Goal: Book appointment/travel/reservation

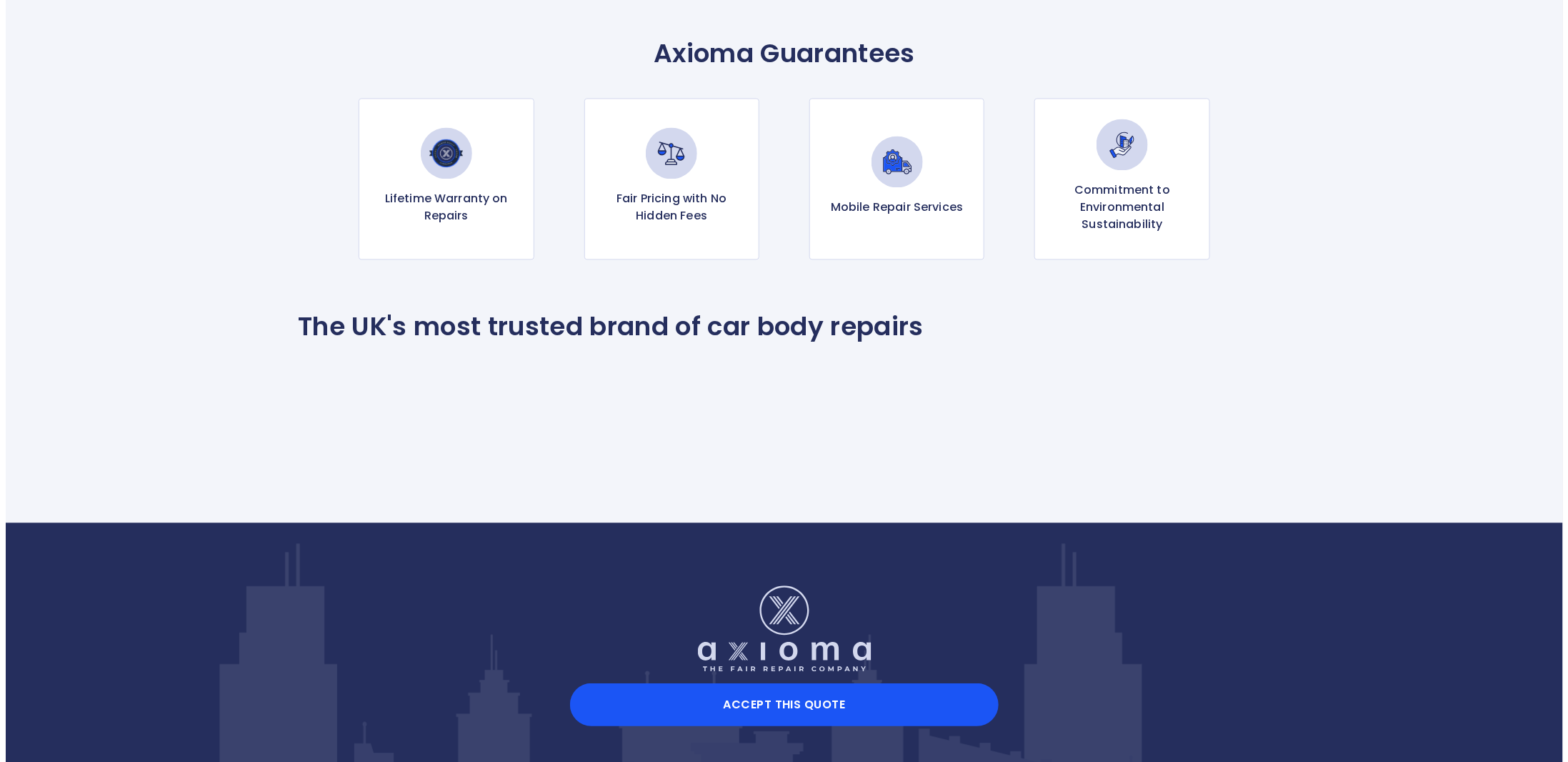
scroll to position [1496, 0]
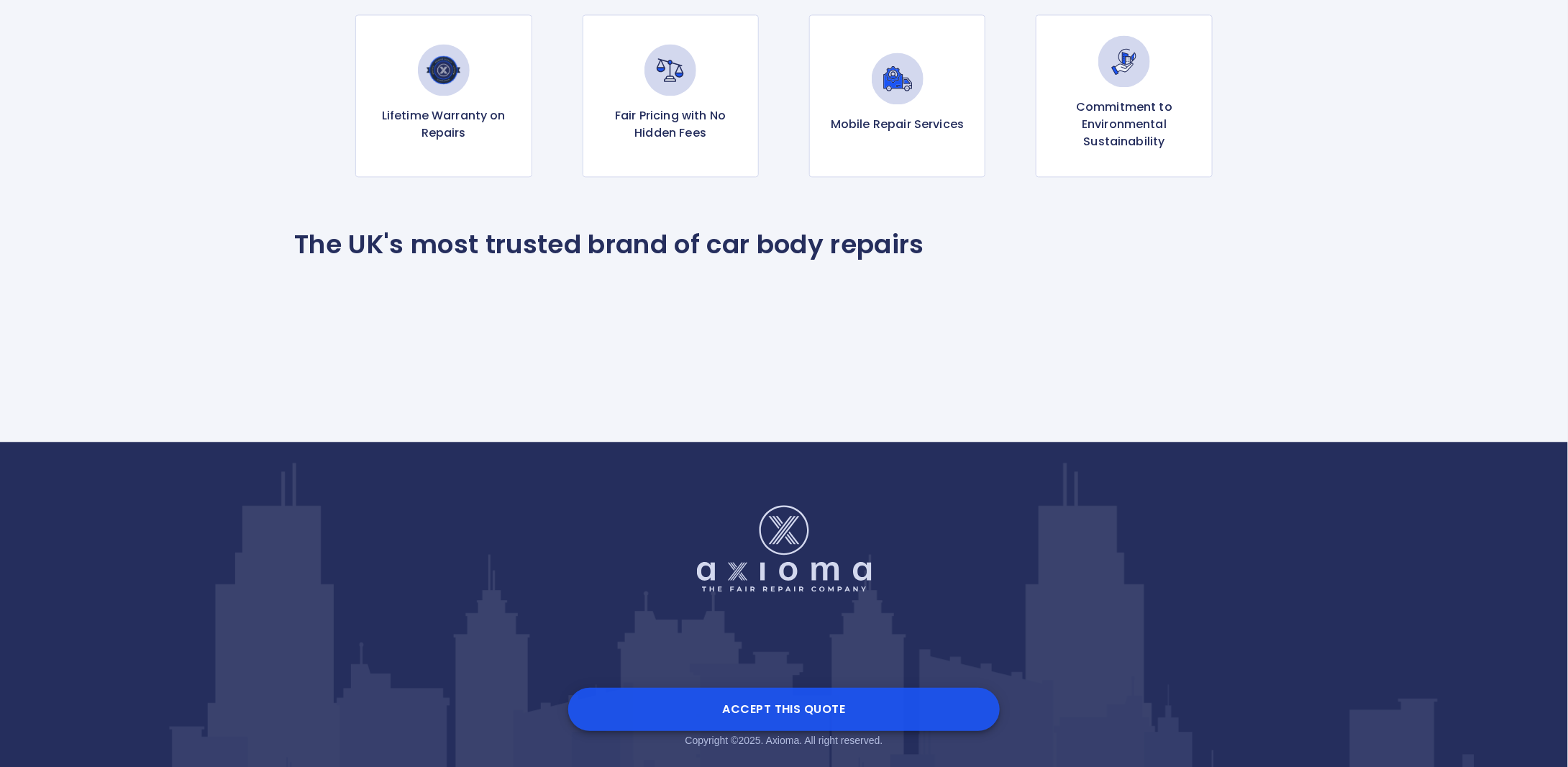
click at [815, 724] on button "Accept this Quote" at bounding box center [784, 709] width 431 height 43
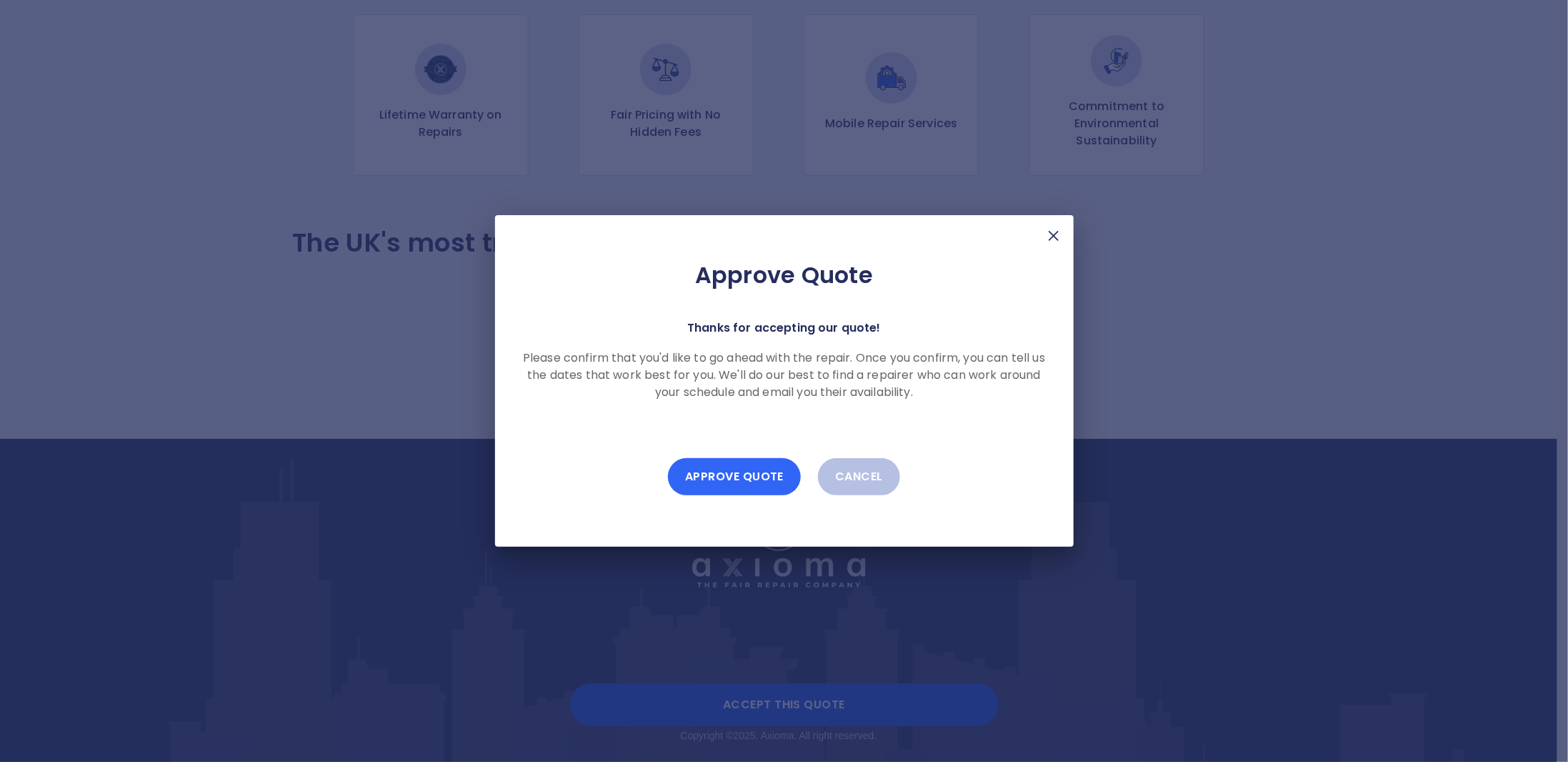
click at [778, 480] on button "Approve Quote" at bounding box center [734, 476] width 133 height 37
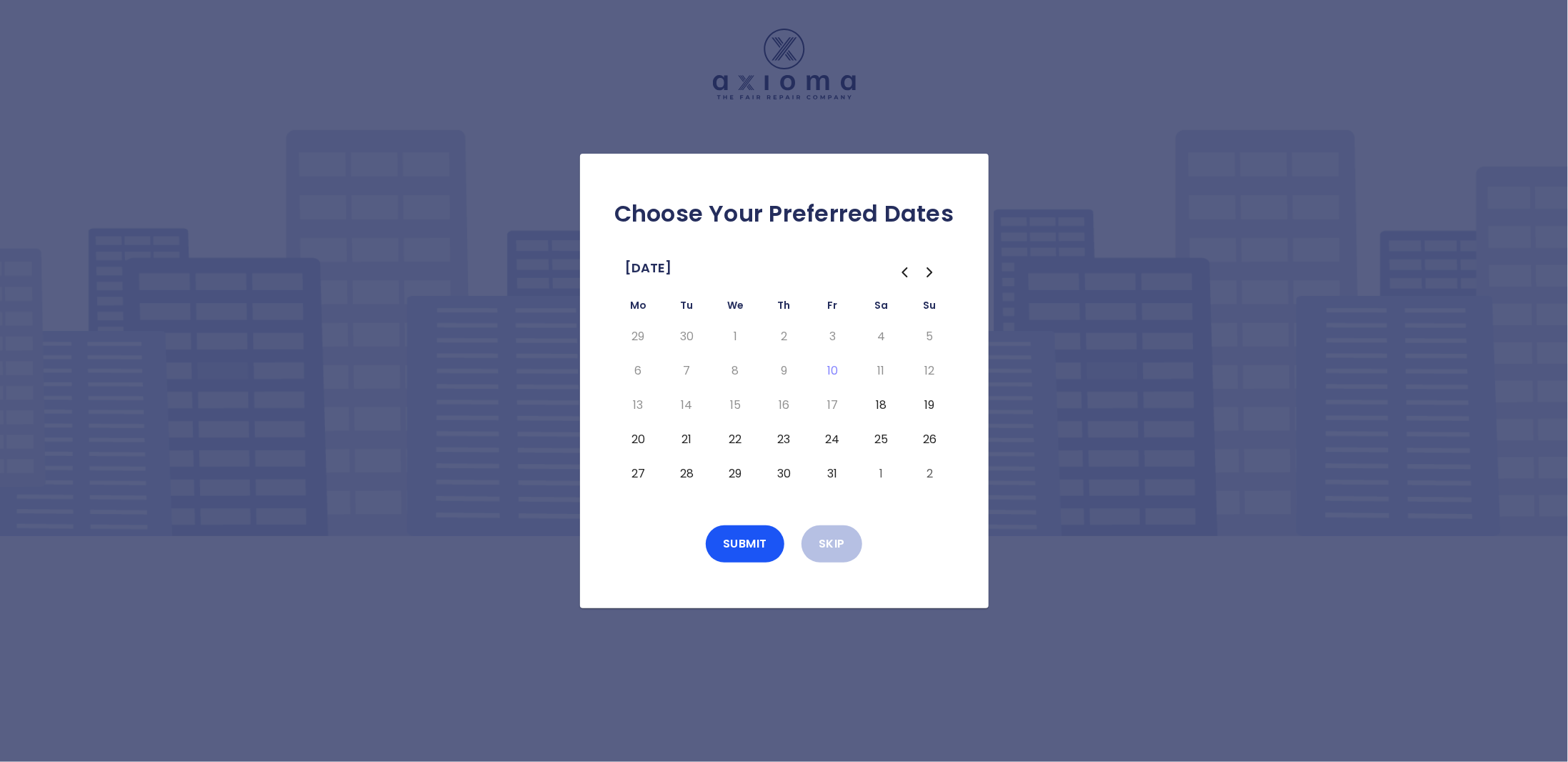
click at [881, 406] on button "18" at bounding box center [881, 405] width 26 height 23
click at [827, 470] on button "31" at bounding box center [833, 473] width 26 height 23
click at [665, 435] on td "21" at bounding box center [687, 439] width 48 height 34
click at [778, 443] on button "23" at bounding box center [784, 439] width 26 height 23
click at [718, 448] on td "22" at bounding box center [735, 439] width 48 height 34
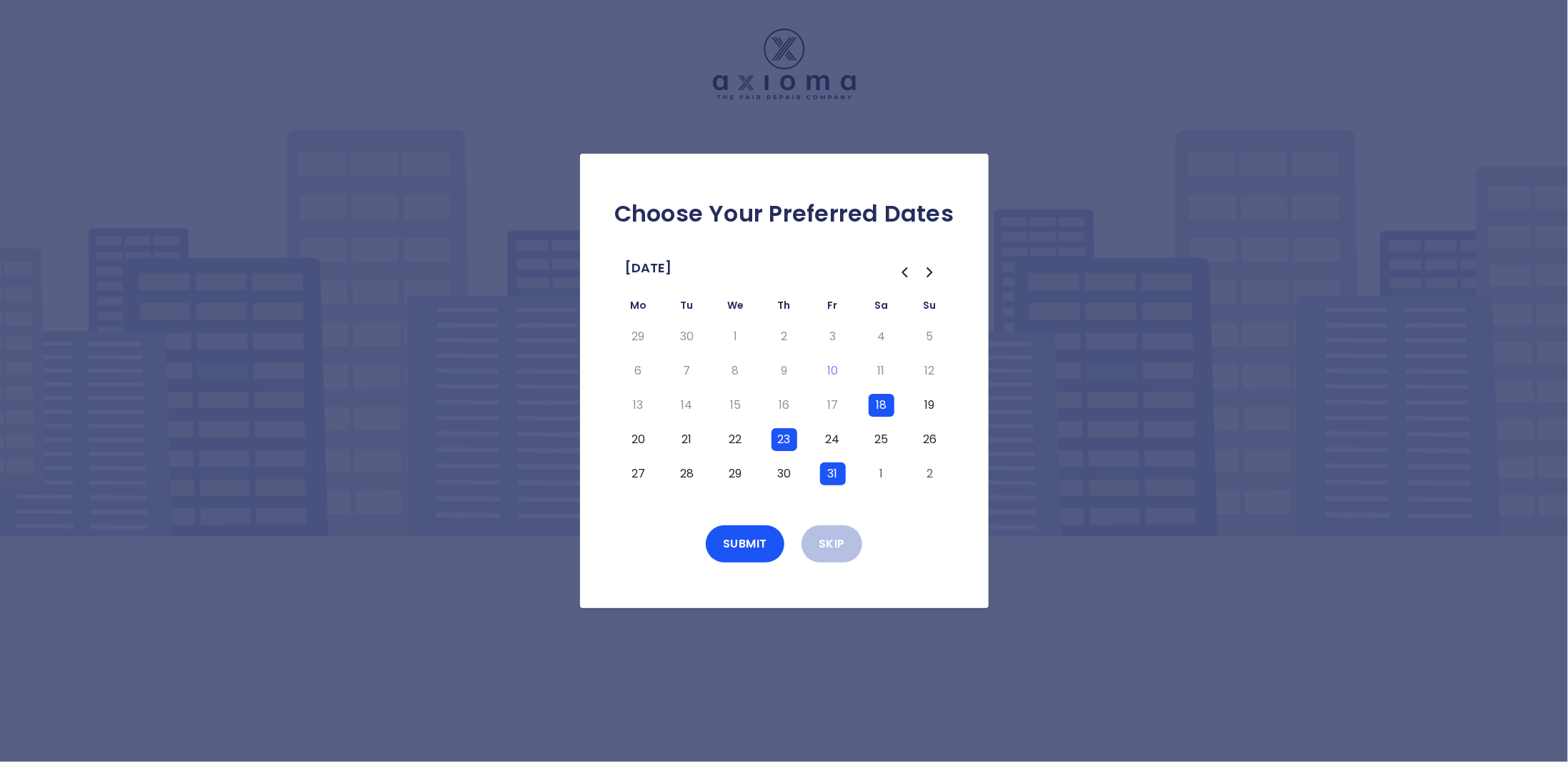
click at [658, 443] on td "20" at bounding box center [638, 439] width 48 height 34
drag, startPoint x: 956, startPoint y: 413, endPoint x: 925, endPoint y: 415, distance: 31.1
click at [954, 413] on div "[DATE] Mo Tu We Th Fr Sa Su 29 30 1 2 3 4 5 6 7 8 9 10 11 12 13 14 15 16 17 18 …" at bounding box center [784, 374] width 363 height 234
click at [921, 404] on button "19" at bounding box center [930, 405] width 26 height 23
click at [762, 451] on td "23" at bounding box center [784, 439] width 48 height 34
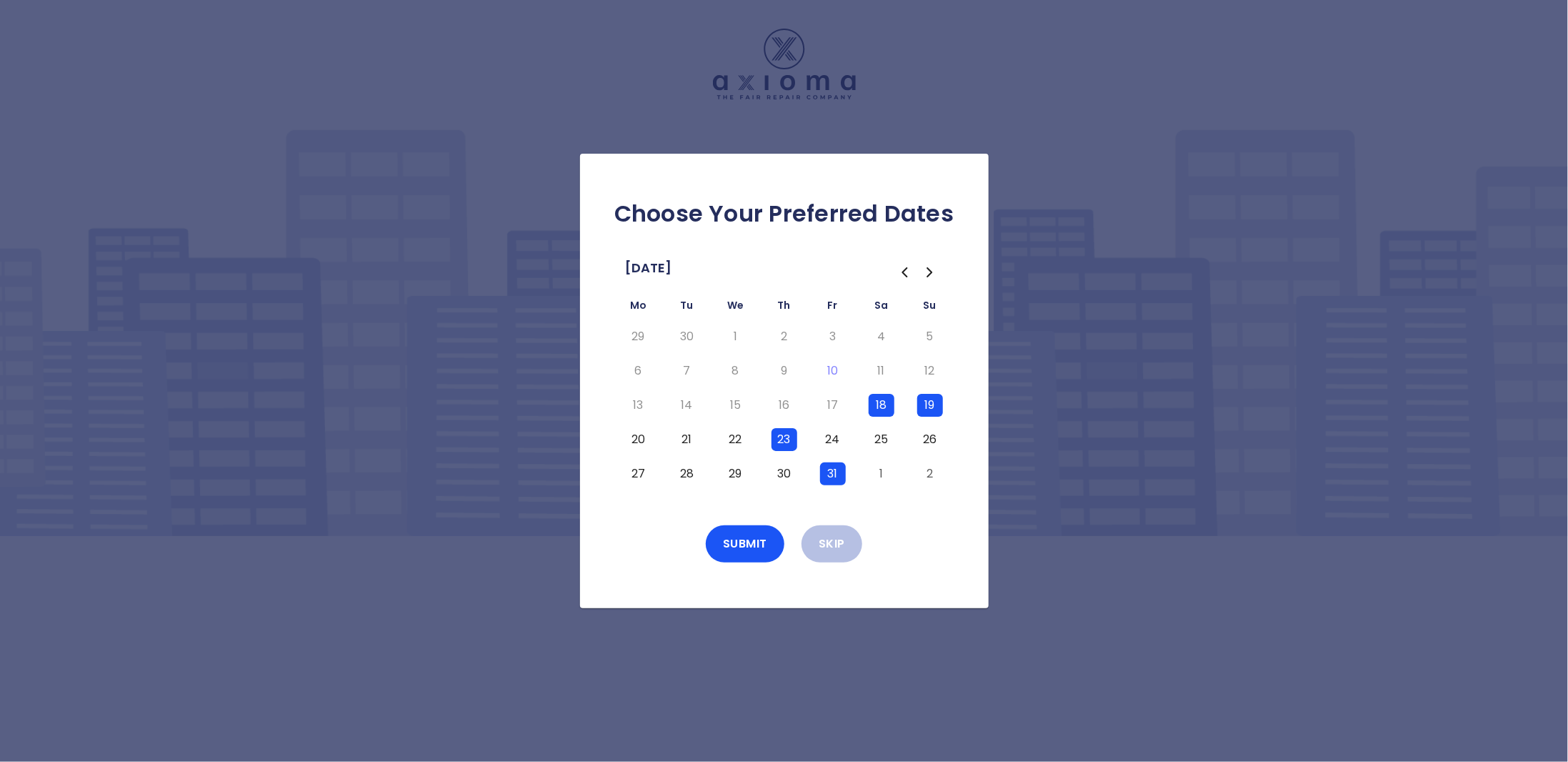
click at [642, 447] on button "20" at bounding box center [639, 439] width 26 height 23
click at [687, 443] on button "21" at bounding box center [687, 439] width 26 height 23
drag, startPoint x: 728, startPoint y: 443, endPoint x: 755, endPoint y: 442, distance: 27.0
click at [728, 442] on button "22" at bounding box center [736, 439] width 26 height 23
click at [829, 446] on button "24" at bounding box center [833, 439] width 26 height 23
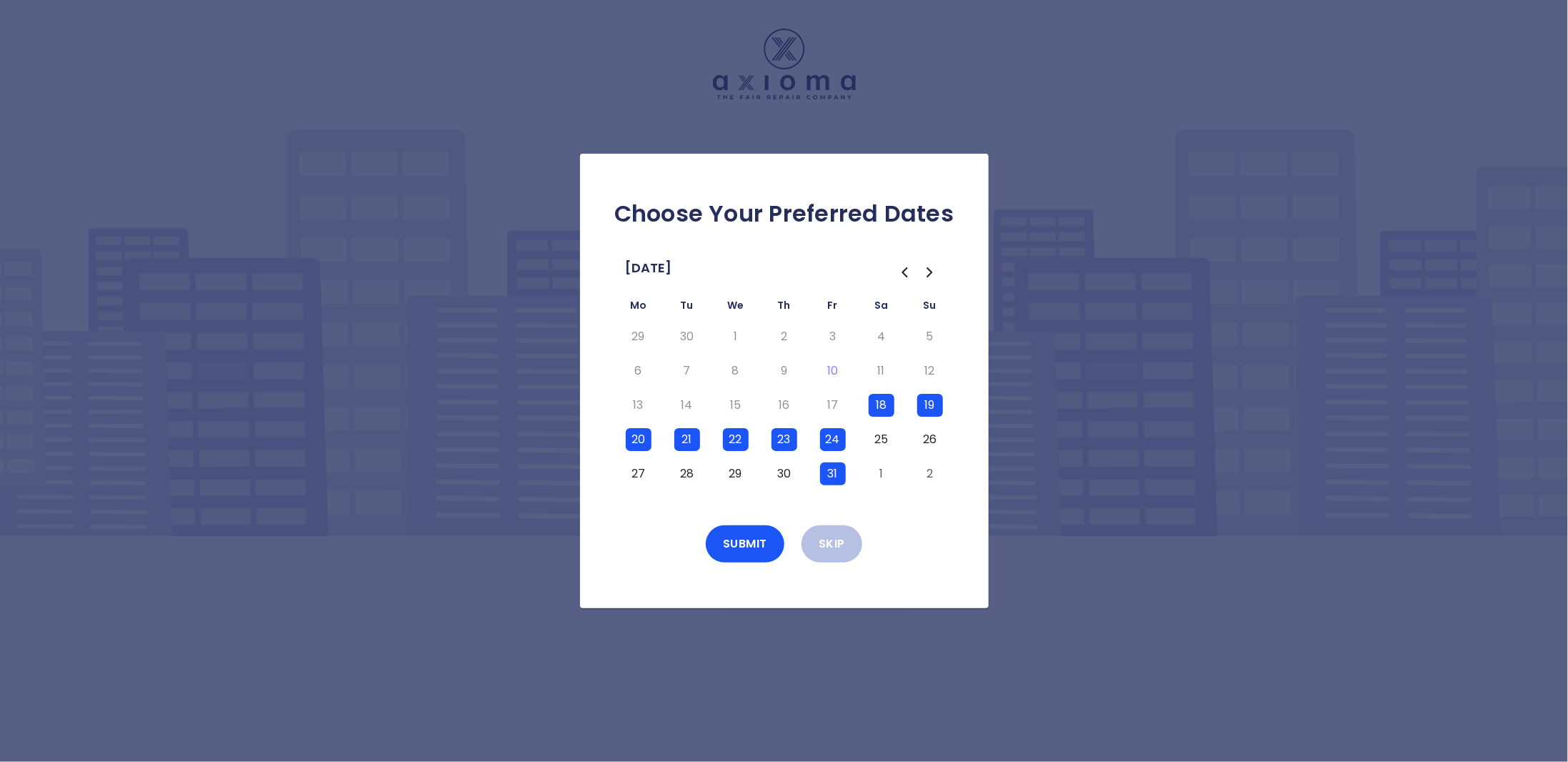
click at [874, 439] on button "25" at bounding box center [881, 439] width 26 height 23
click at [640, 477] on button "27" at bounding box center [639, 473] width 26 height 23
click at [695, 470] on button "28" at bounding box center [687, 473] width 26 height 23
click at [753, 471] on td "29" at bounding box center [735, 473] width 48 height 34
click at [781, 474] on button "30" at bounding box center [784, 473] width 26 height 23
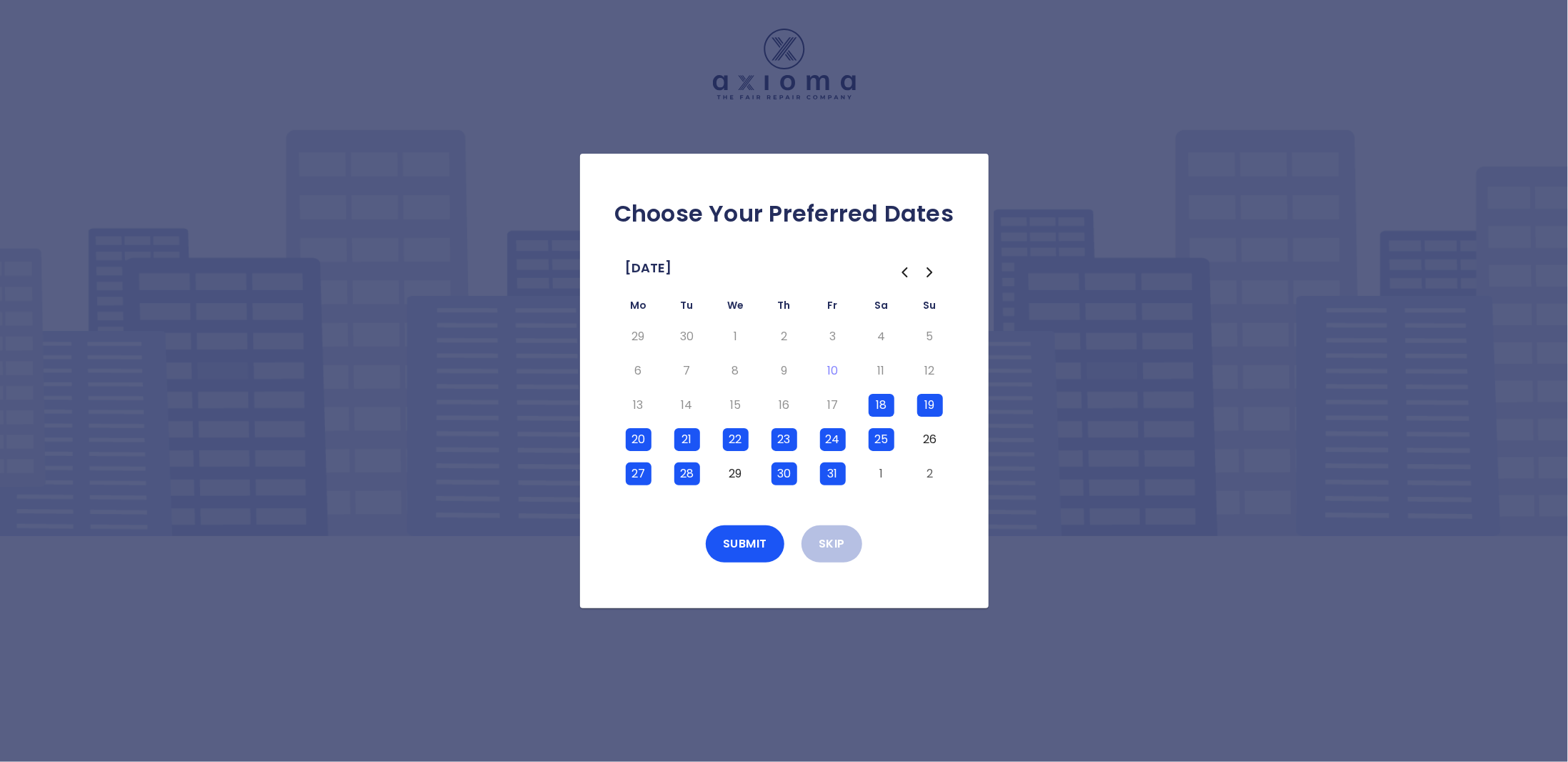
click at [741, 475] on button "29" at bounding box center [736, 473] width 26 height 23
click at [760, 545] on button "Submit" at bounding box center [744, 543] width 78 height 37
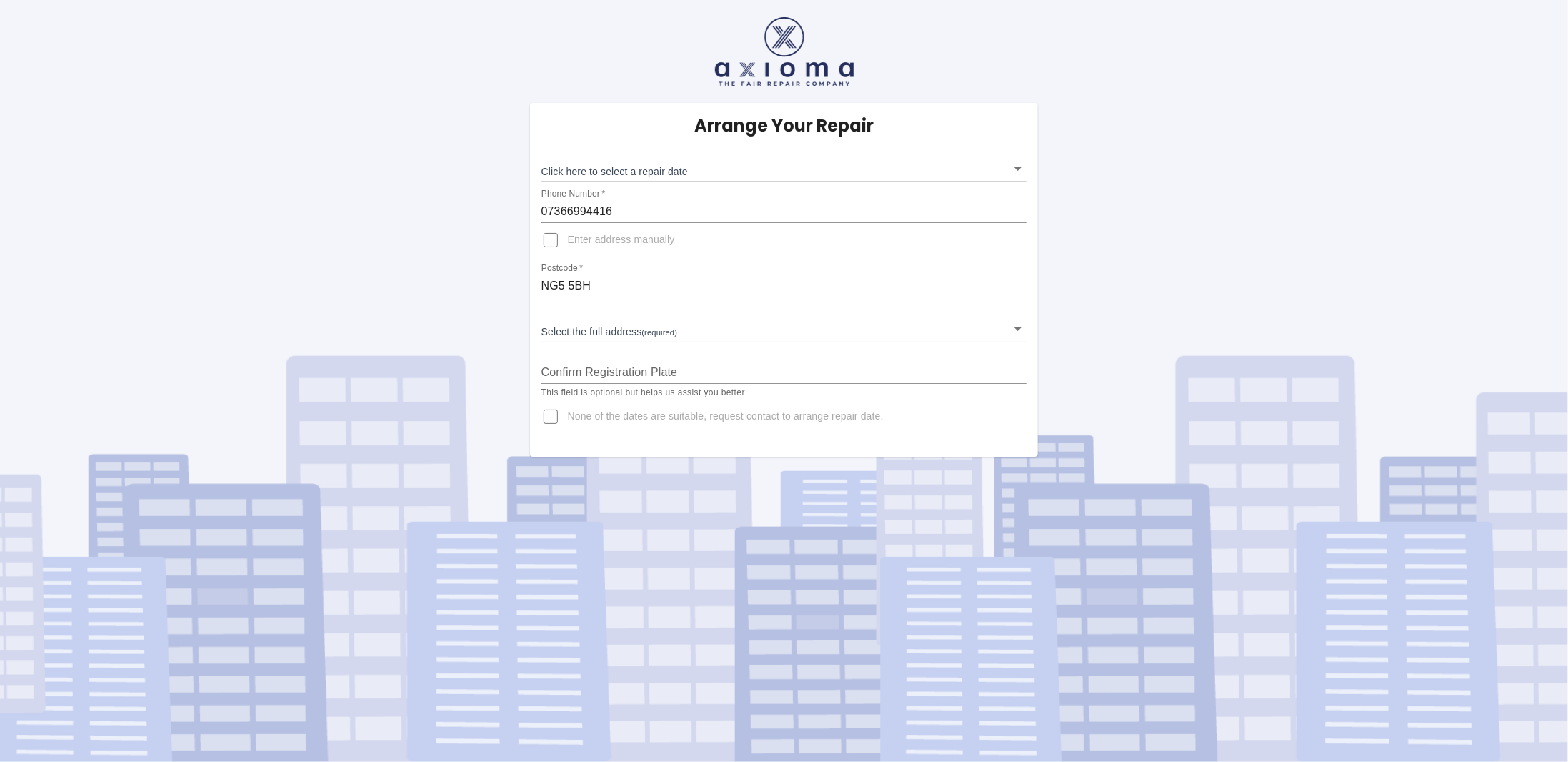
click at [634, 286] on input "NG5 5BH" at bounding box center [784, 285] width 486 height 23
click at [645, 179] on body "Arrange Your Repair Click here to select a repair date ​ Phone Number   * 07366…" at bounding box center [784, 381] width 1568 height 762
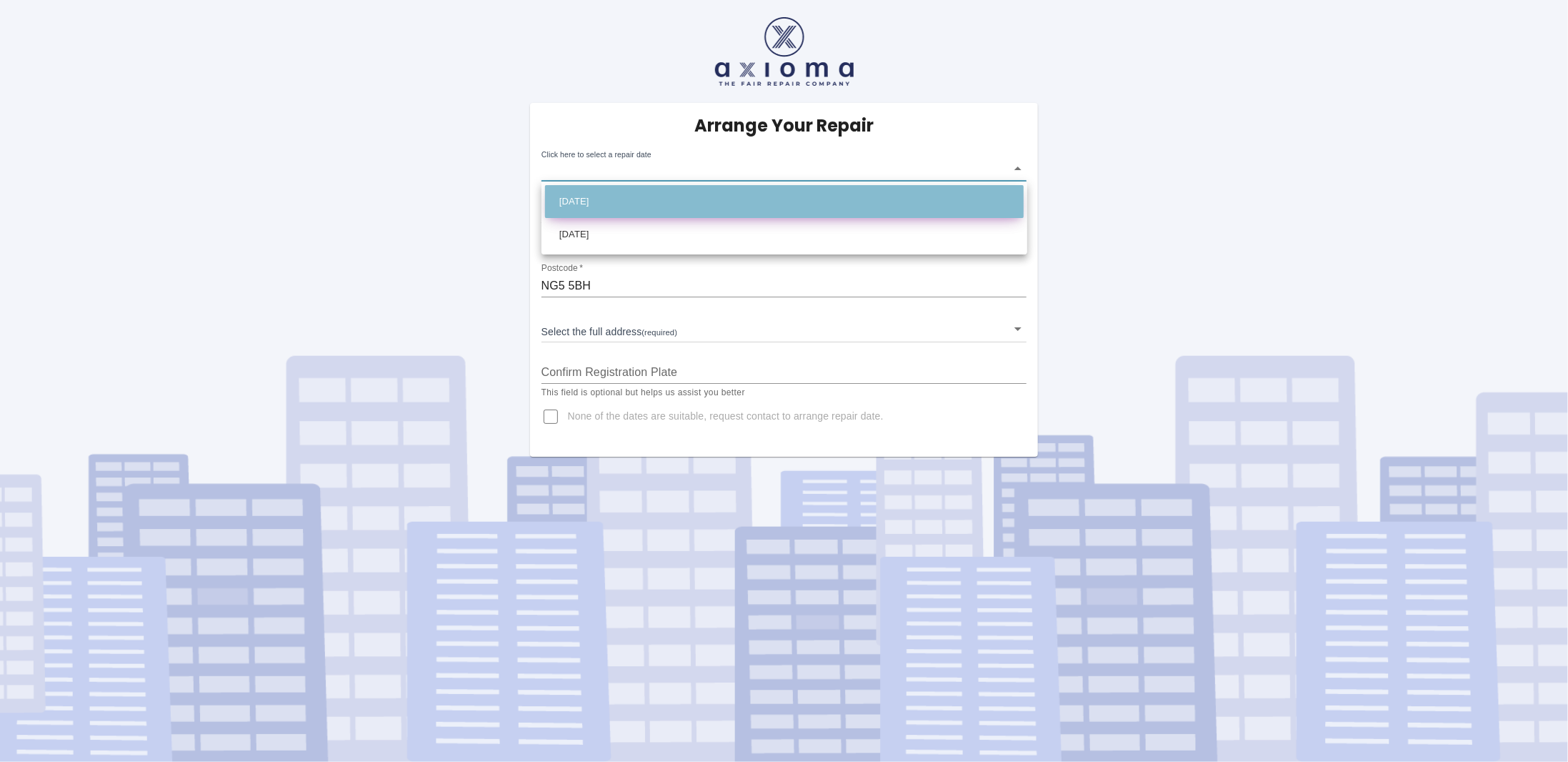
click at [654, 202] on li "Mon Oct 27 2025" at bounding box center [785, 202] width 479 height 33
type input "2025-10-27T00:00:00.000Z"
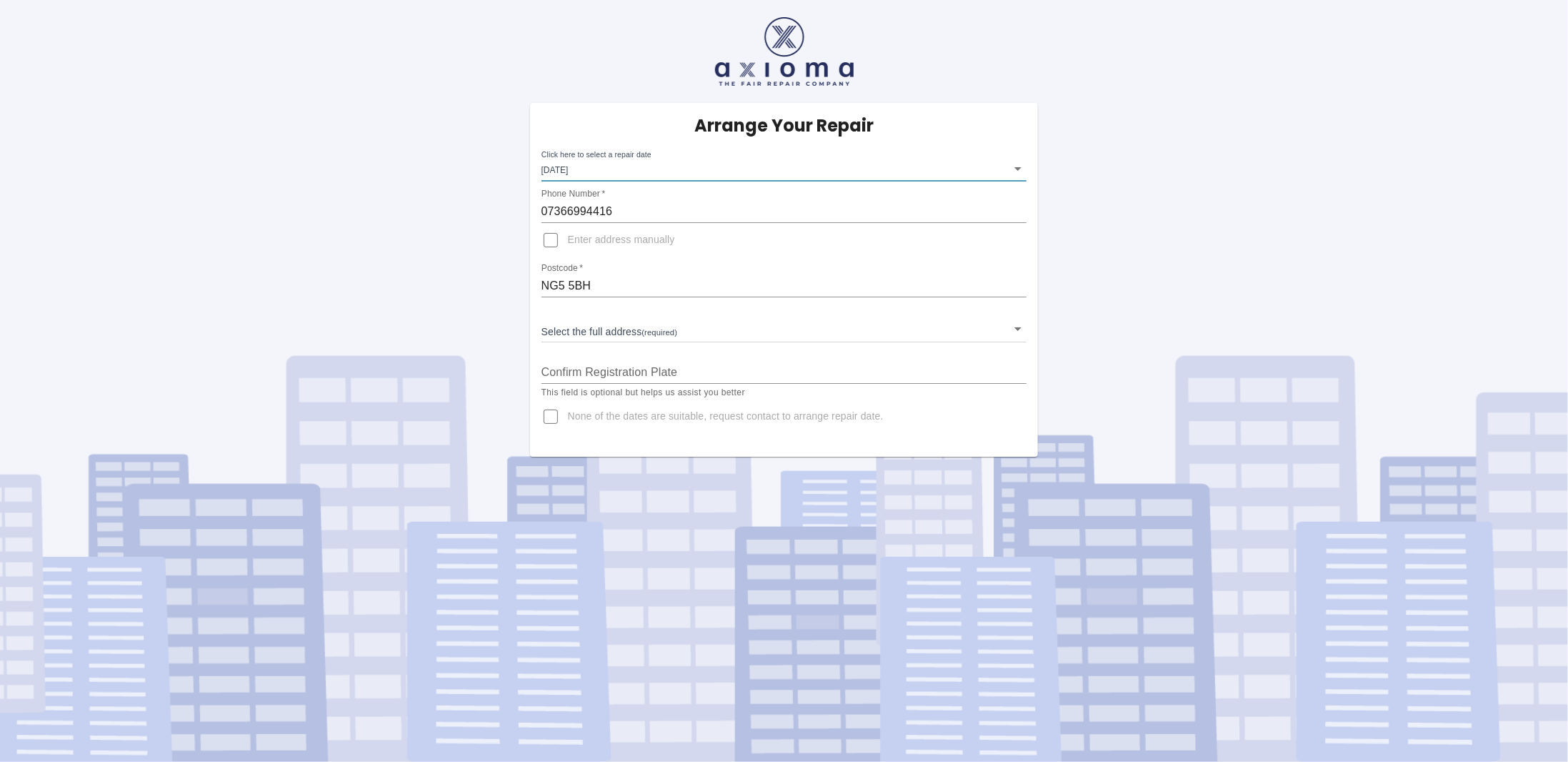
click at [643, 279] on input "NG5 5BH" at bounding box center [784, 285] width 486 height 23
click at [643, 280] on input "NG5 5BH" at bounding box center [784, 285] width 486 height 23
click at [567, 288] on input "LA1 4UB" at bounding box center [784, 285] width 486 height 23
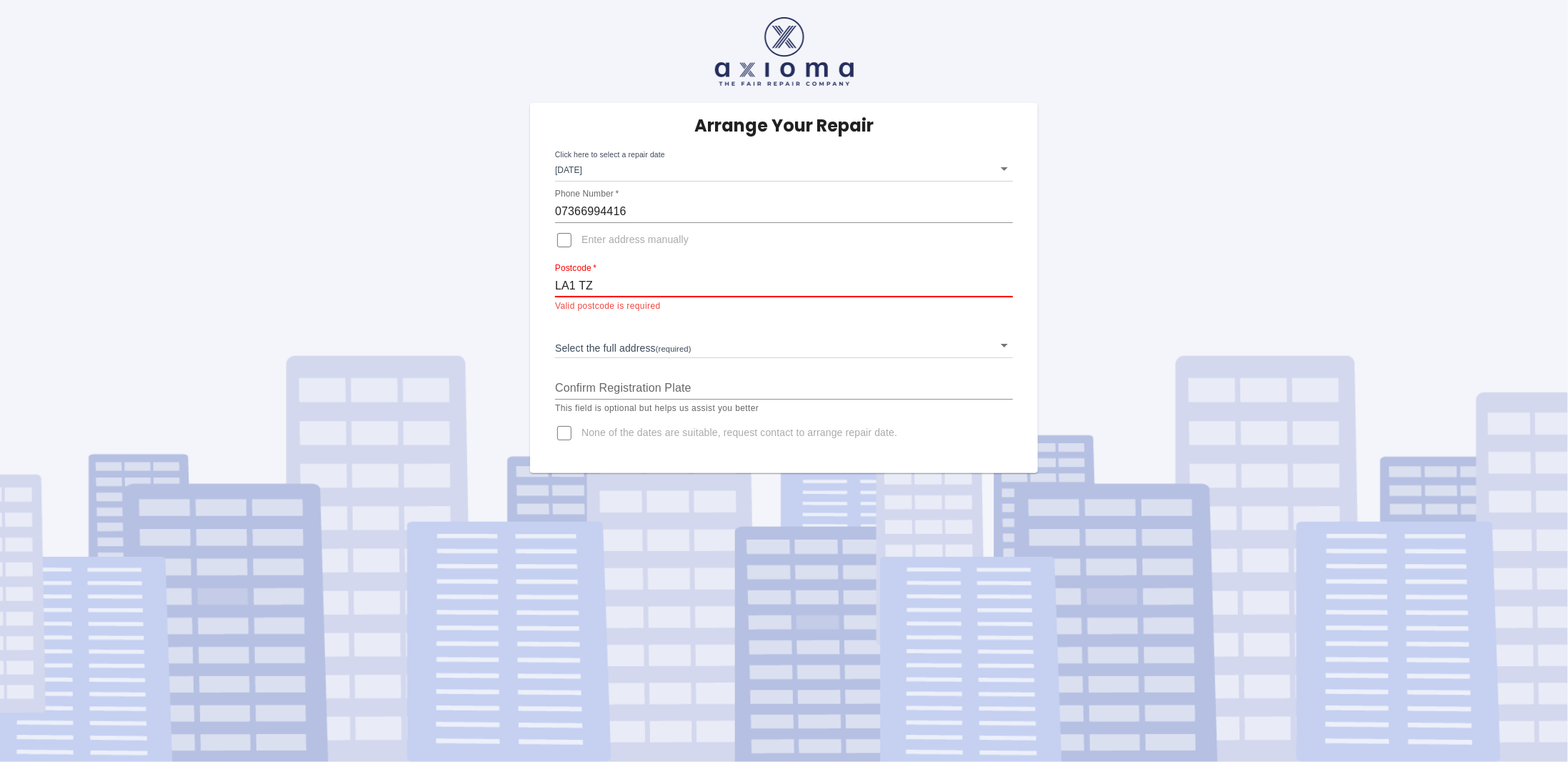
drag, startPoint x: 593, startPoint y: 289, endPoint x: 566, endPoint y: 291, distance: 27.1
click at [564, 289] on input "LA1 TZ" at bounding box center [783, 285] width 458 height 23
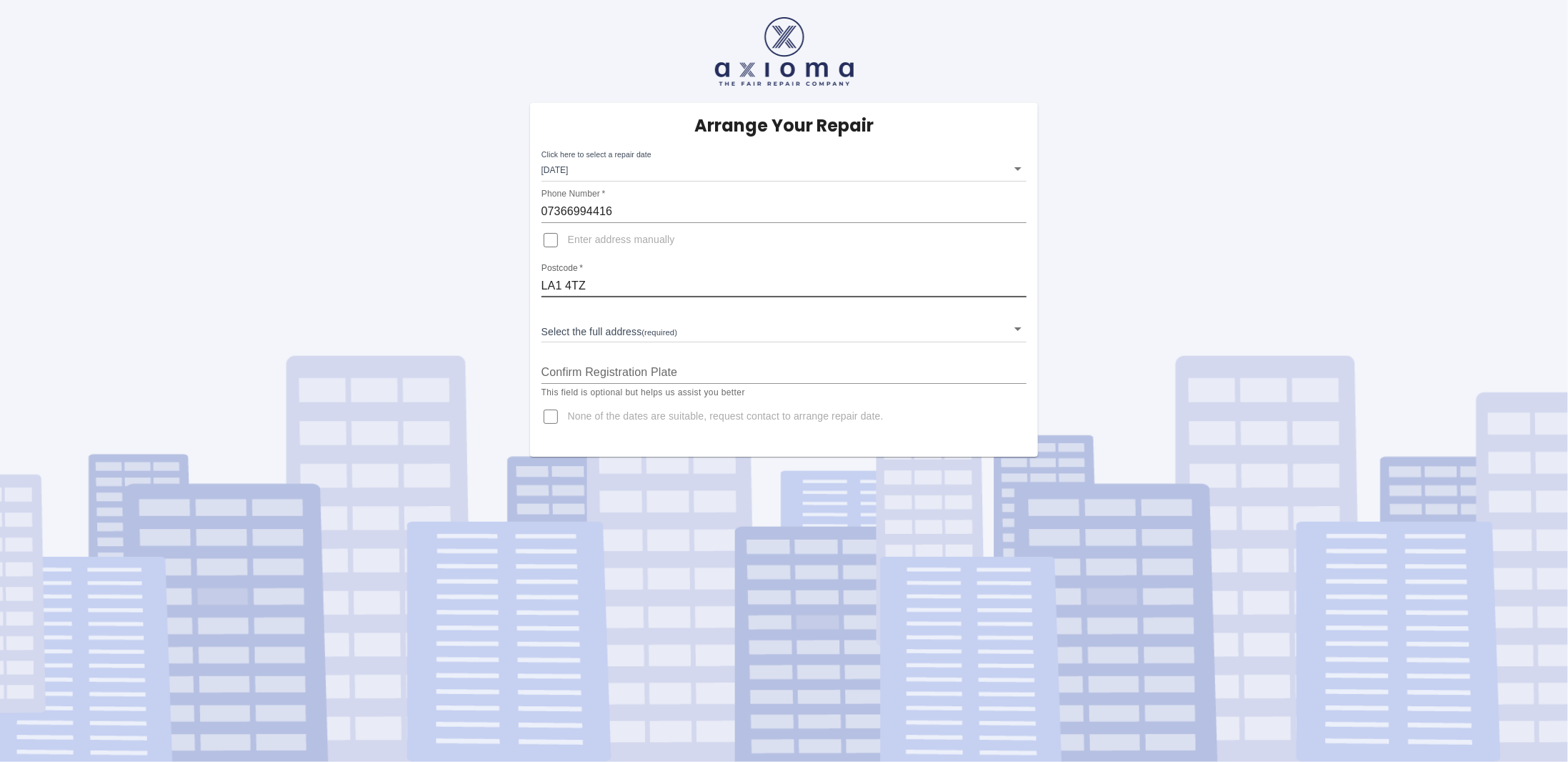
type input "LA1 4TZ"
click at [614, 212] on input "07366994416" at bounding box center [784, 211] width 486 height 23
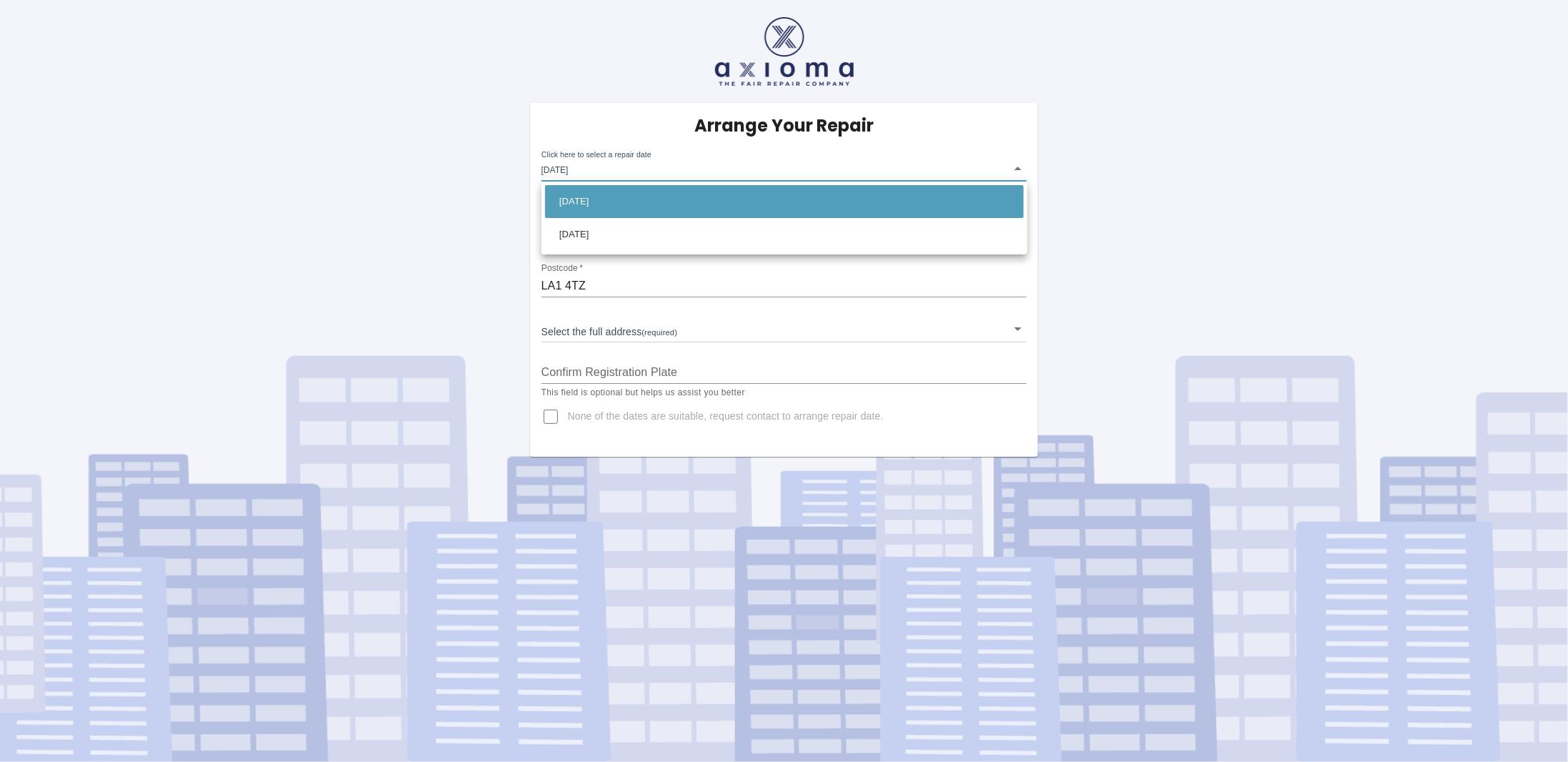
click at [654, 172] on body "Arrange Your Repair Click here to select a repair date Mon Oct 27 2025 2025-10-…" at bounding box center [784, 381] width 1568 height 762
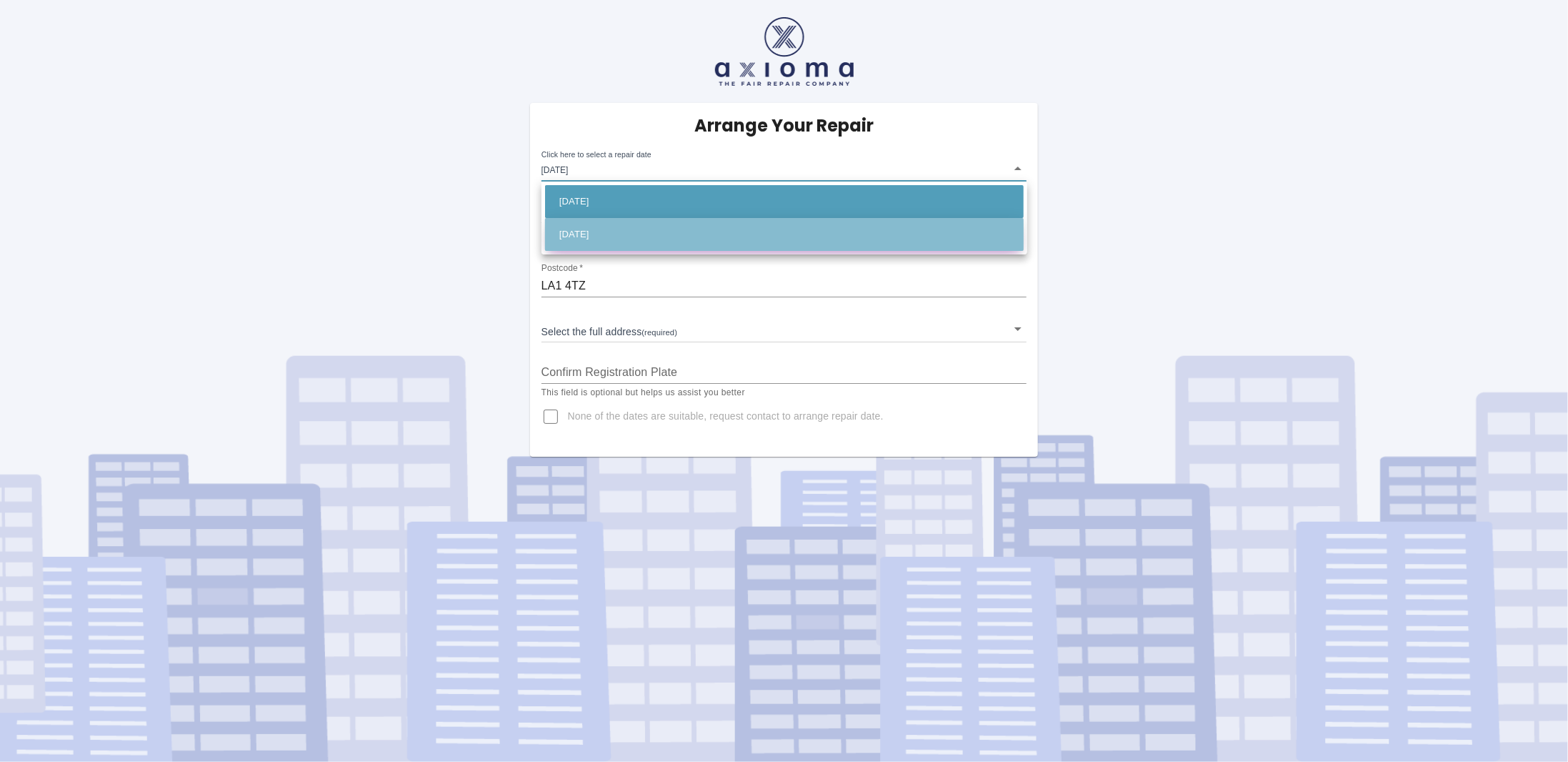
click at [661, 222] on li "Thu Oct 30 2025" at bounding box center [785, 235] width 479 height 33
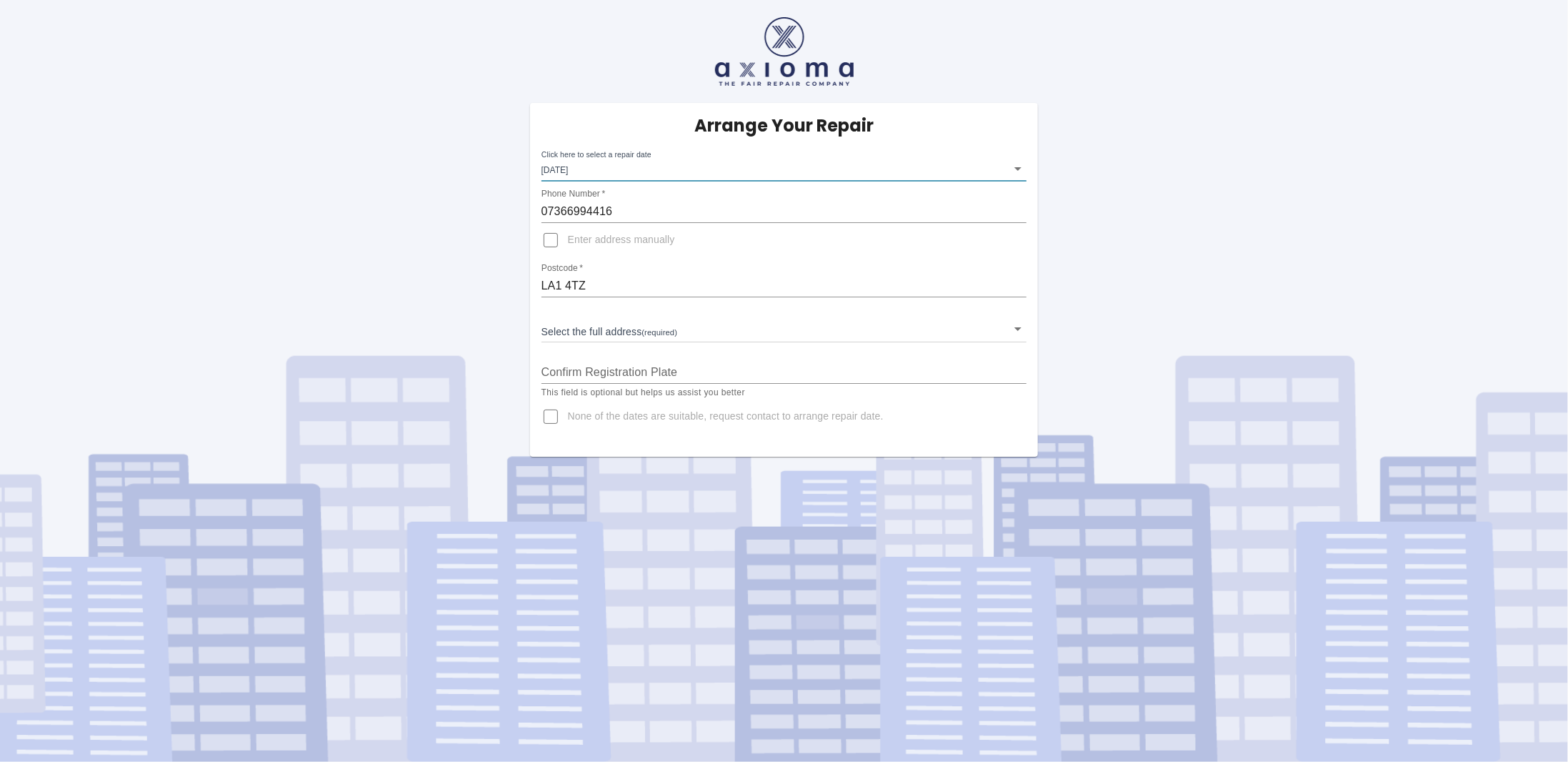
click at [673, 171] on body "Arrange Your Repair Click here to select a repair date Thu Oct 30 2025 2025-10-…" at bounding box center [784, 381] width 1568 height 762
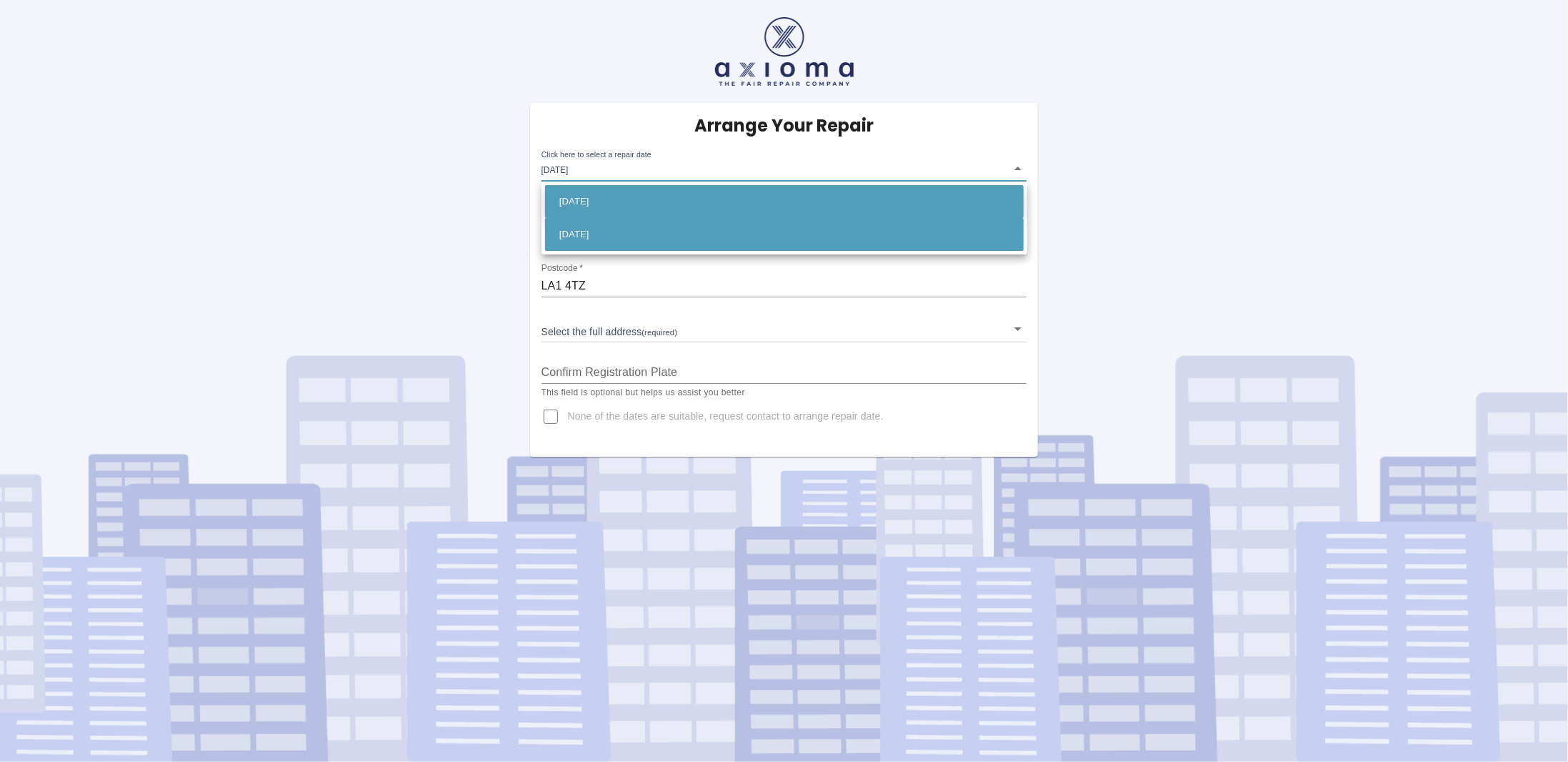
click at [670, 211] on li "Mon Oct 27 2025" at bounding box center [785, 202] width 479 height 33
type input "2025-10-27T00:00:00.000Z"
